Goal: Task Accomplishment & Management: Manage account settings

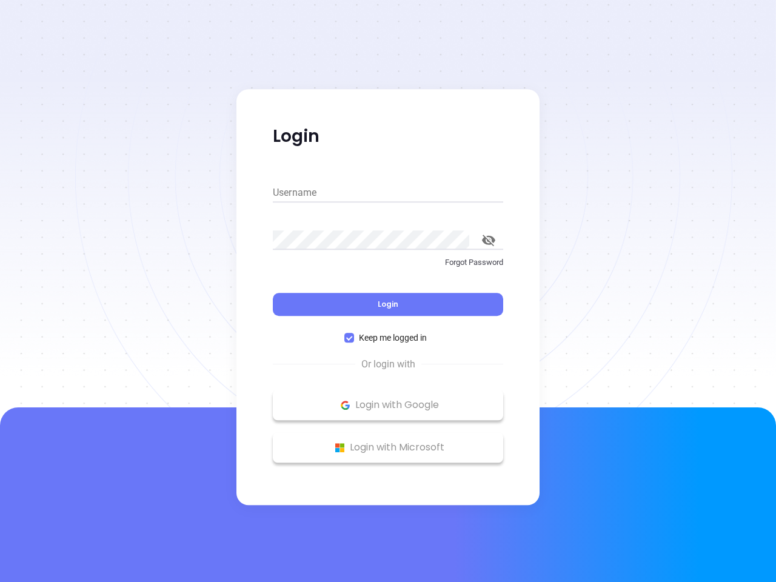
click at [388, 291] on div "Login" at bounding box center [388, 297] width 230 height 38
click at [388, 193] on input "Username" at bounding box center [388, 192] width 230 height 19
click at [489, 240] on icon "toggle password visibility" at bounding box center [488, 241] width 13 height 12
click at [388, 304] on span "Login" at bounding box center [388, 304] width 21 height 10
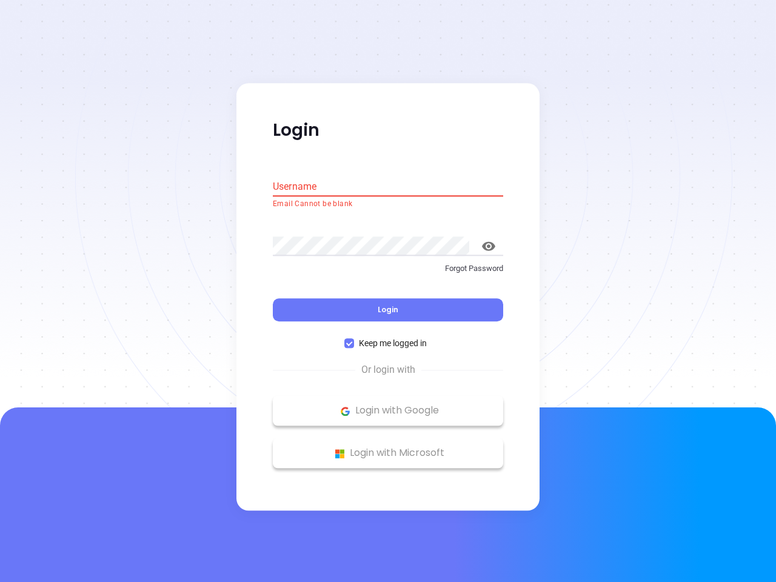
click at [388, 338] on span "Keep me logged in" at bounding box center [393, 343] width 78 height 13
click at [354, 339] on input "Keep me logged in" at bounding box center [350, 344] width 10 height 10
checkbox input "false"
click at [388, 405] on p "Login with Google" at bounding box center [388, 411] width 218 height 18
click at [388, 448] on p "Login with Microsoft" at bounding box center [388, 454] width 218 height 18
